Goal: Entertainment & Leisure: Consume media (video, audio)

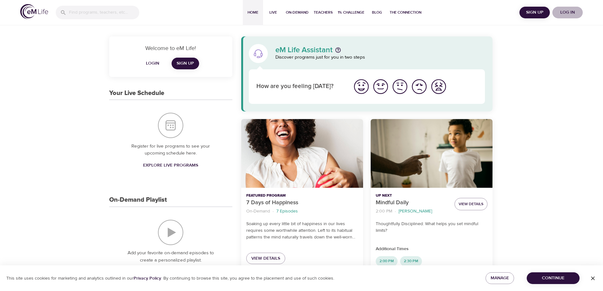
click at [569, 10] on span "Log in" at bounding box center [567, 13] width 25 height 8
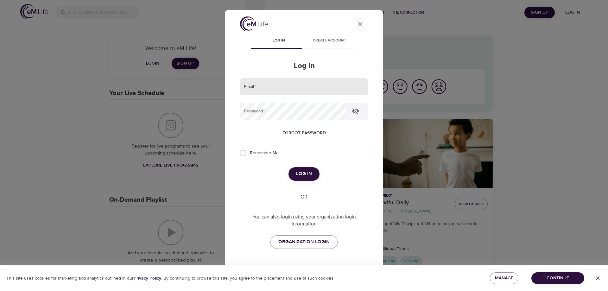
click at [276, 90] on input "email" at bounding box center [304, 86] width 128 height 17
type input "[PERSON_NAME][EMAIL_ADDRESS][DOMAIN_NAME]"
click at [289, 167] on button "Log in" at bounding box center [304, 173] width 31 height 13
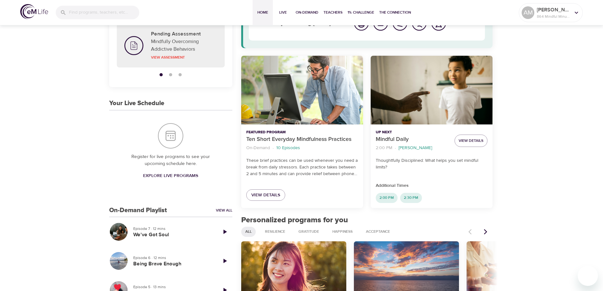
scroll to position [95, 0]
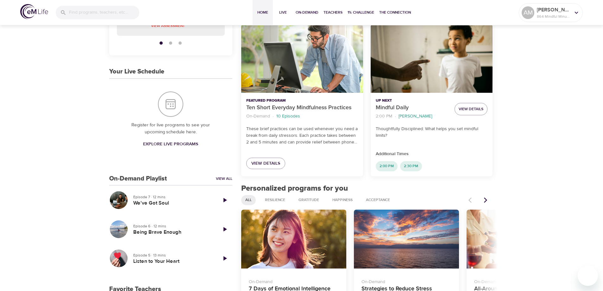
click at [486, 199] on icon "Next items" at bounding box center [486, 200] width 6 height 6
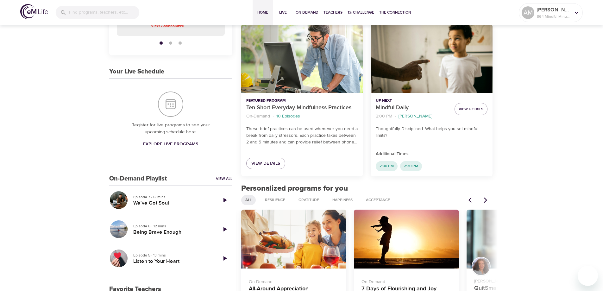
click at [486, 199] on icon "Next items" at bounding box center [486, 200] width 6 height 6
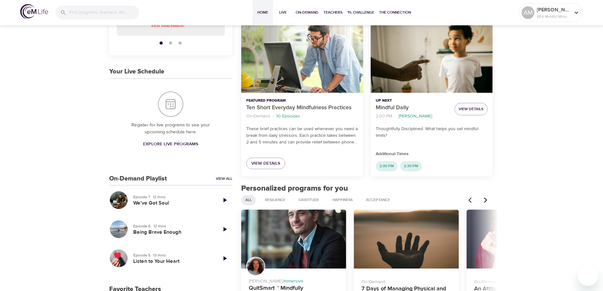
click at [486, 199] on icon "Next items" at bounding box center [486, 200] width 6 height 6
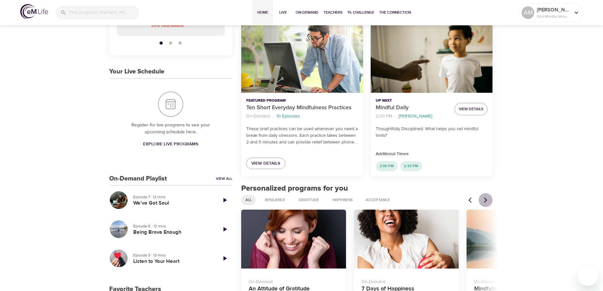
click at [486, 199] on icon "Next items" at bounding box center [486, 200] width 6 height 6
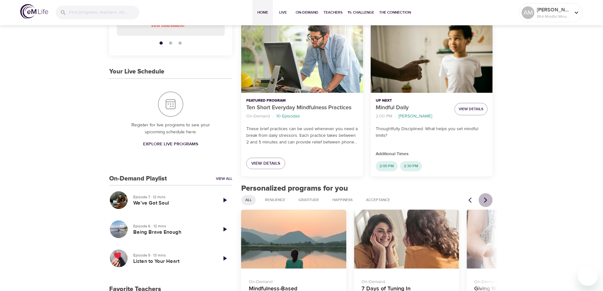
click at [486, 199] on icon "Next items" at bounding box center [486, 200] width 6 height 6
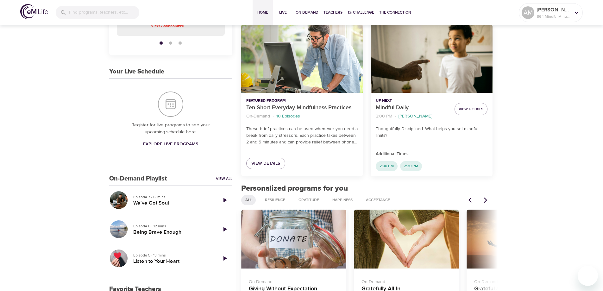
scroll to position [190, 0]
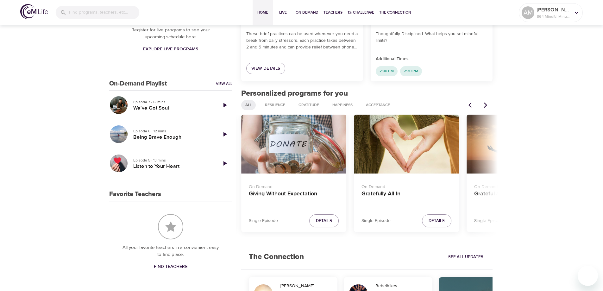
click at [484, 104] on icon "Next items" at bounding box center [486, 105] width 6 height 6
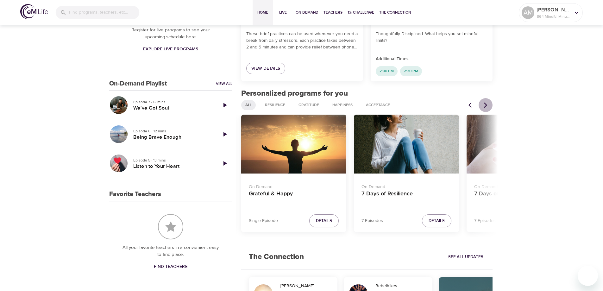
click at [484, 104] on icon "Next items" at bounding box center [486, 105] width 6 height 6
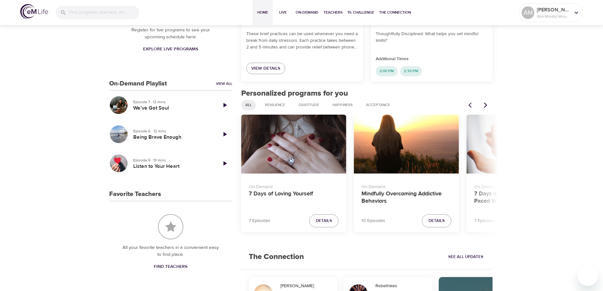
click at [484, 104] on icon "Next items" at bounding box center [486, 105] width 6 height 6
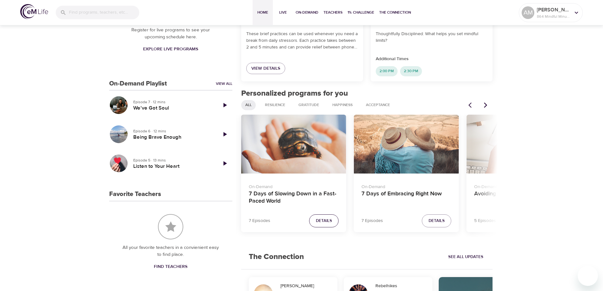
click at [326, 223] on span "Details" at bounding box center [324, 220] width 16 height 7
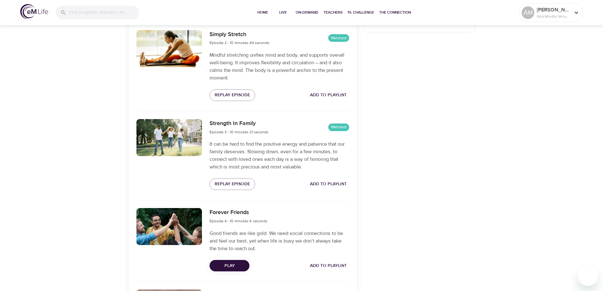
scroll to position [380, 0]
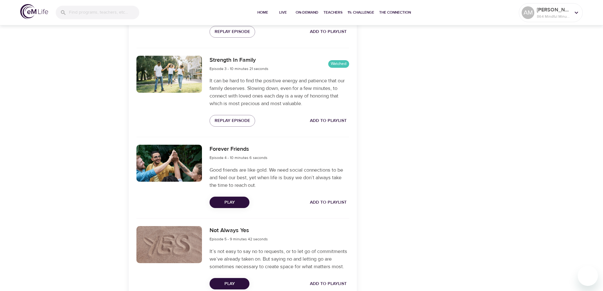
click at [233, 201] on span "Play" at bounding box center [230, 203] width 30 height 8
